Goal: Check status: Check status

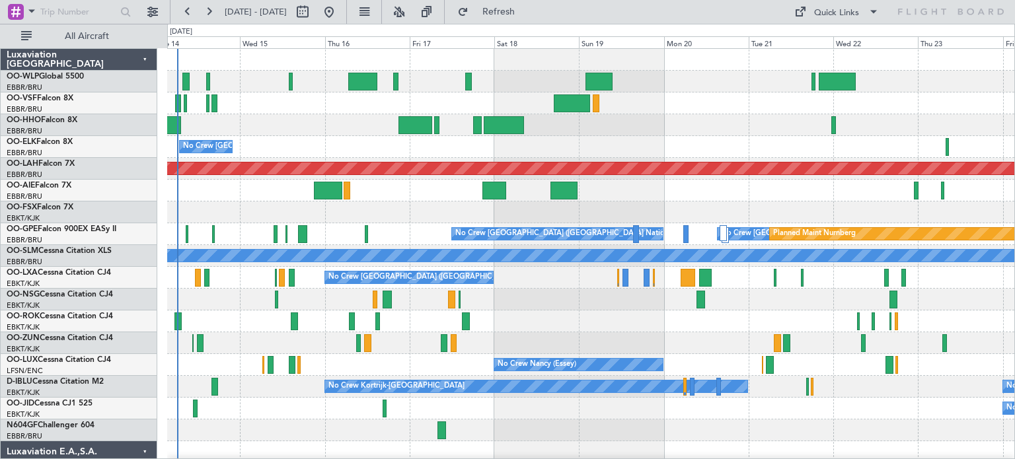
click at [244, 295] on div "No Crew [GEOGRAPHIC_DATA] ([GEOGRAPHIC_DATA] National) Planned [GEOGRAPHIC_DATA…" at bounding box center [590, 463] width 847 height 829
click at [410, 9] on button at bounding box center [399, 11] width 21 height 21
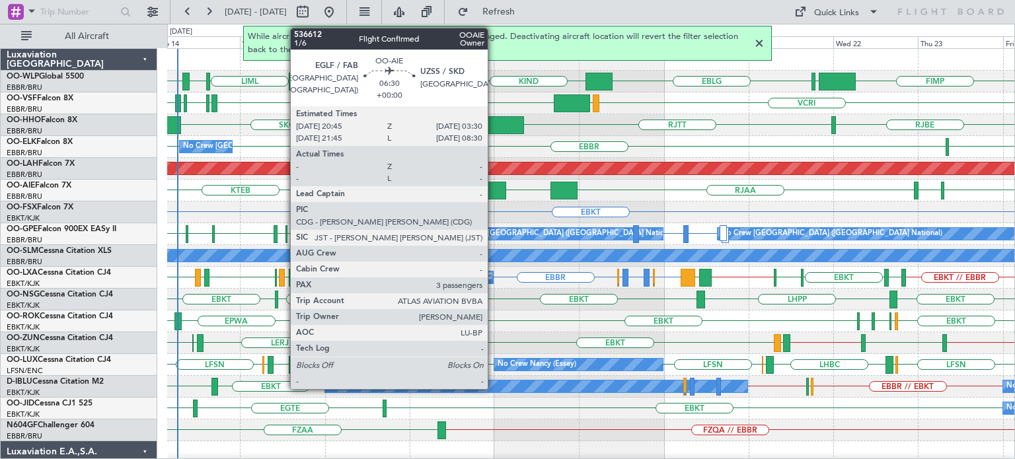
click at [494, 192] on div at bounding box center [495, 191] width 24 height 18
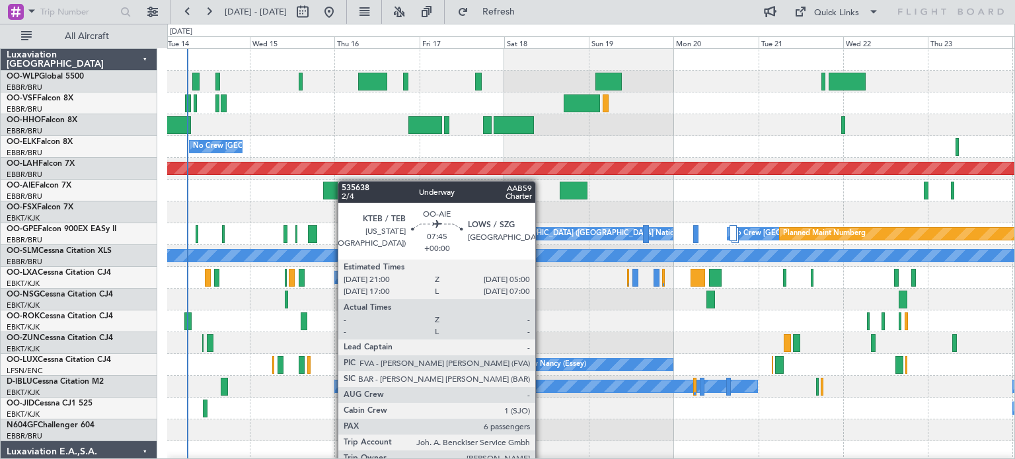
click at [342, 182] on div "No Crew [GEOGRAPHIC_DATA] ([GEOGRAPHIC_DATA] National) Planned [GEOGRAPHIC_DATA…" at bounding box center [590, 463] width 847 height 829
